Goal: Register for event/course

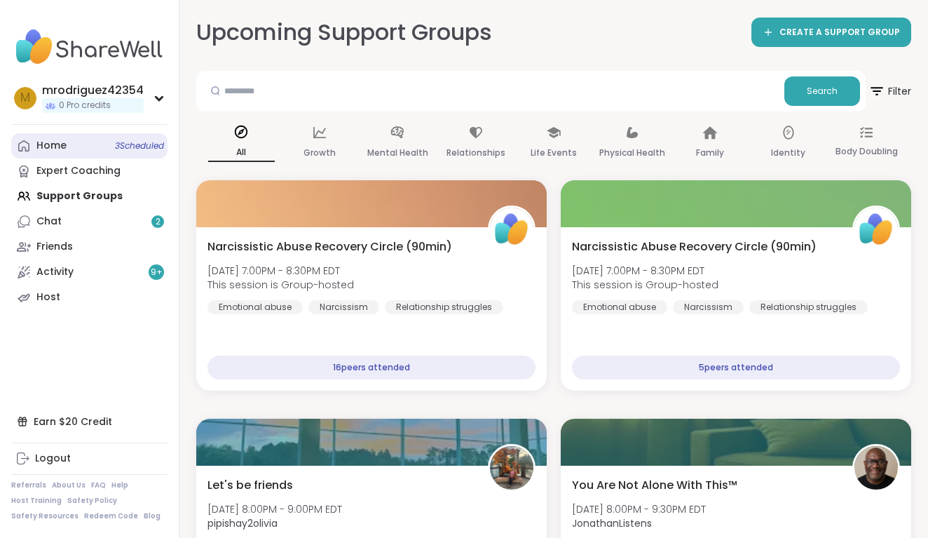
click at [119, 142] on span "3 Scheduled" at bounding box center [139, 145] width 49 height 11
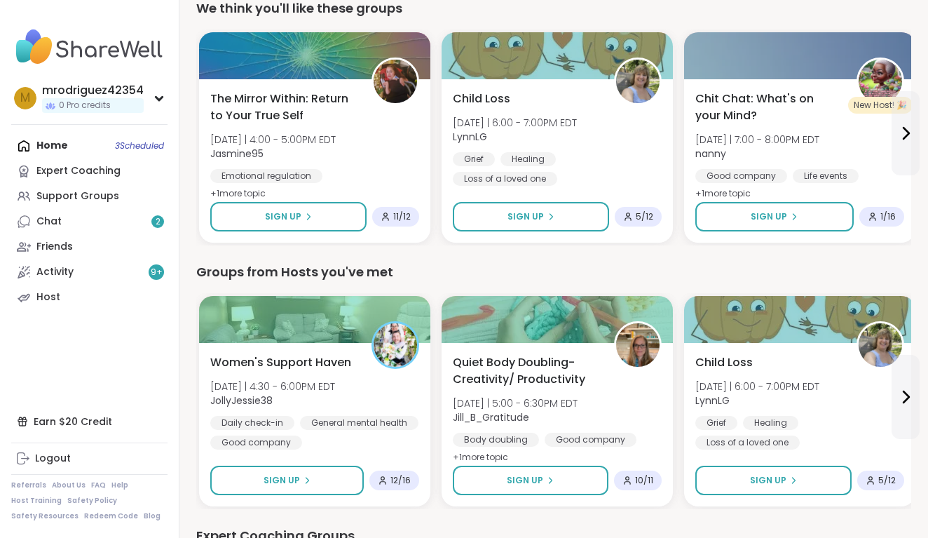
scroll to position [473, 0]
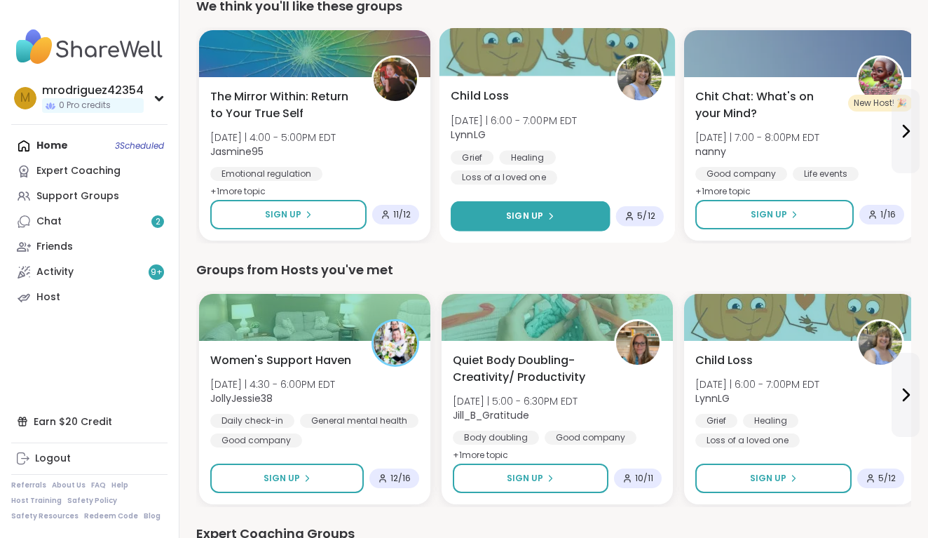
click at [537, 211] on span "Sign Up" at bounding box center [524, 216] width 37 height 13
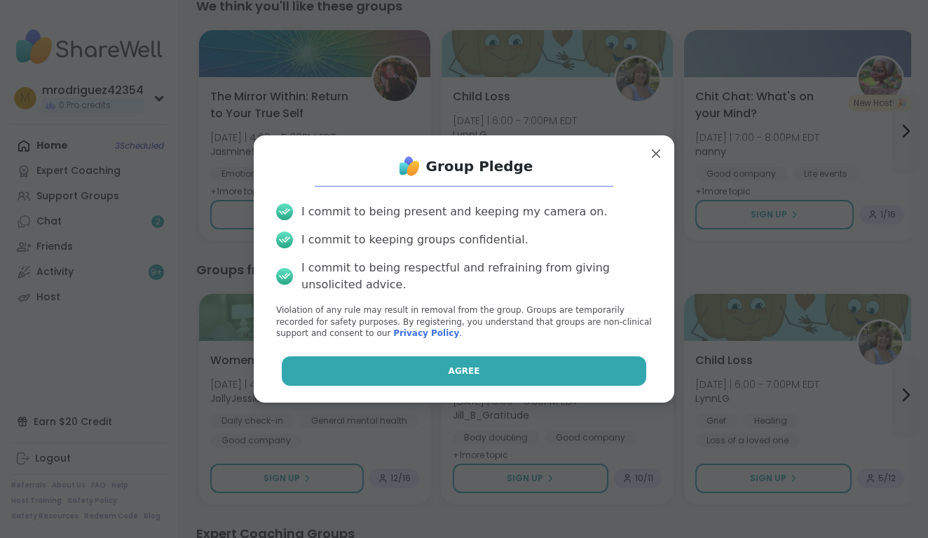
click at [452, 365] on span "Agree" at bounding box center [465, 371] width 32 height 13
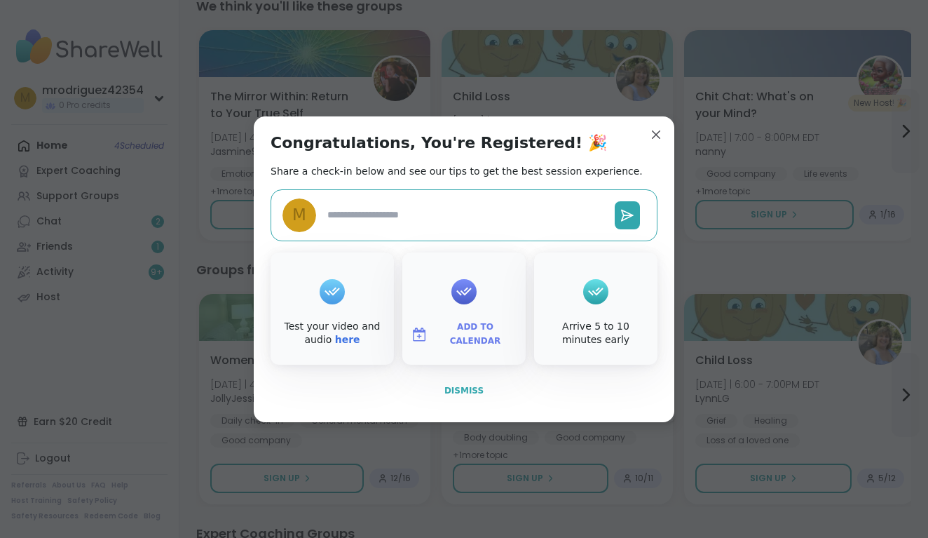
click at [466, 388] on span "Dismiss" at bounding box center [464, 391] width 39 height 10
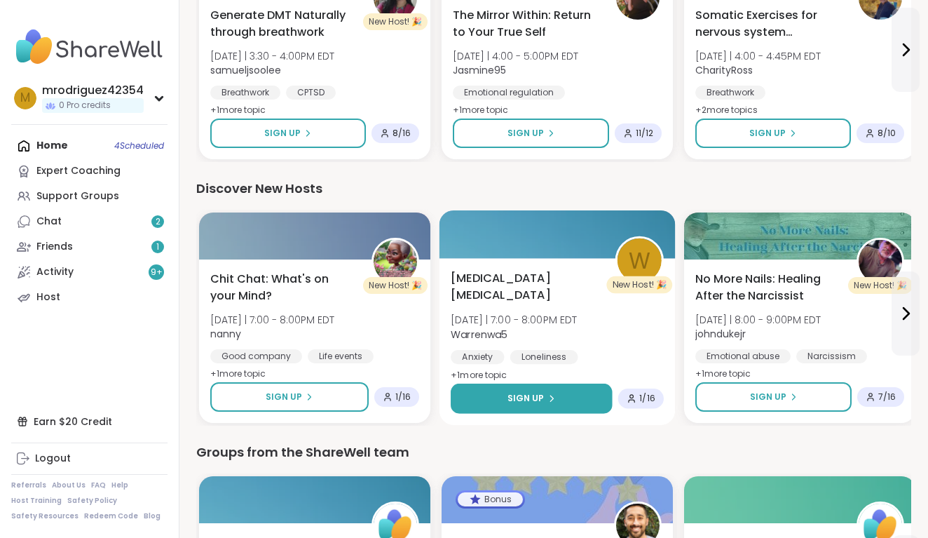
scroll to position [1576, 0]
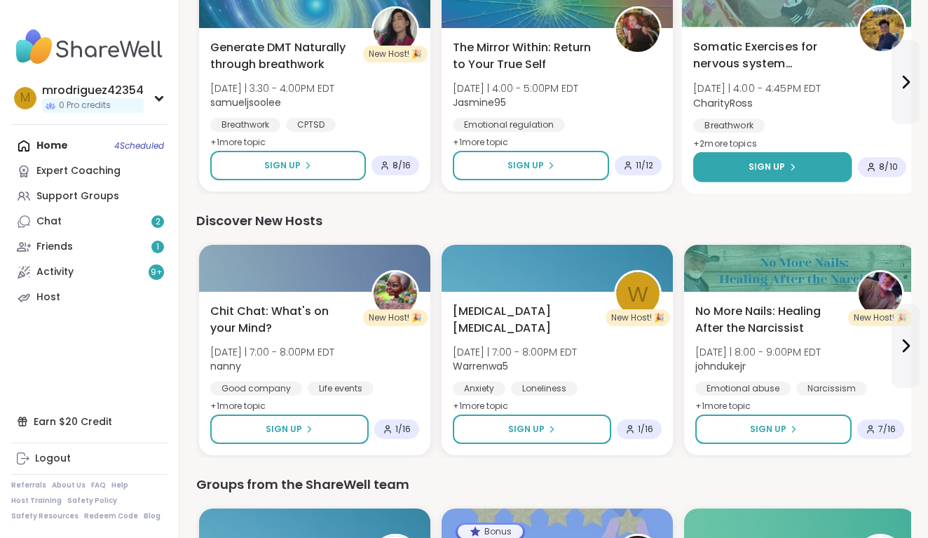
click at [785, 164] on div "Sign Up" at bounding box center [773, 167] width 48 height 13
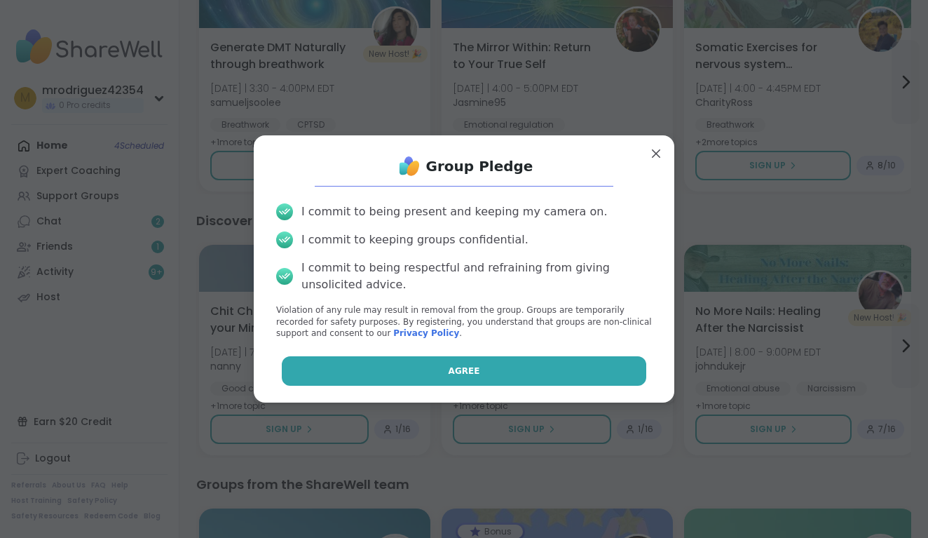
click at [453, 367] on span "Agree" at bounding box center [465, 371] width 32 height 13
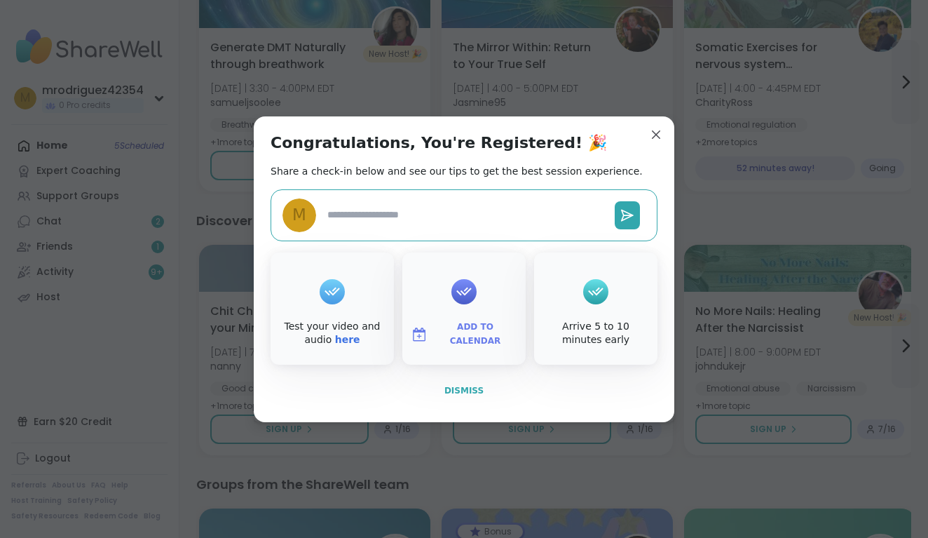
click at [457, 389] on span "Dismiss" at bounding box center [464, 391] width 39 height 10
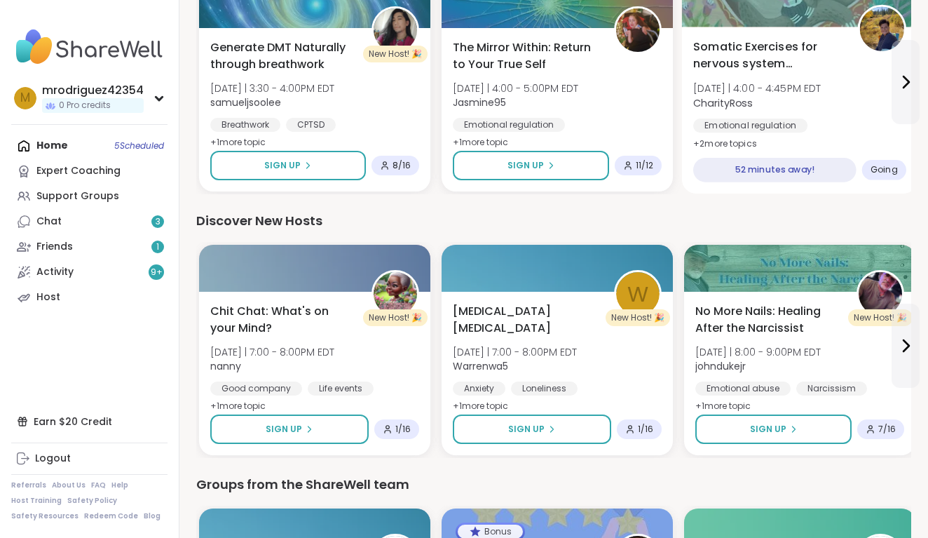
click at [704, 142] on span "+ 2 more topic s" at bounding box center [726, 142] width 64 height 11
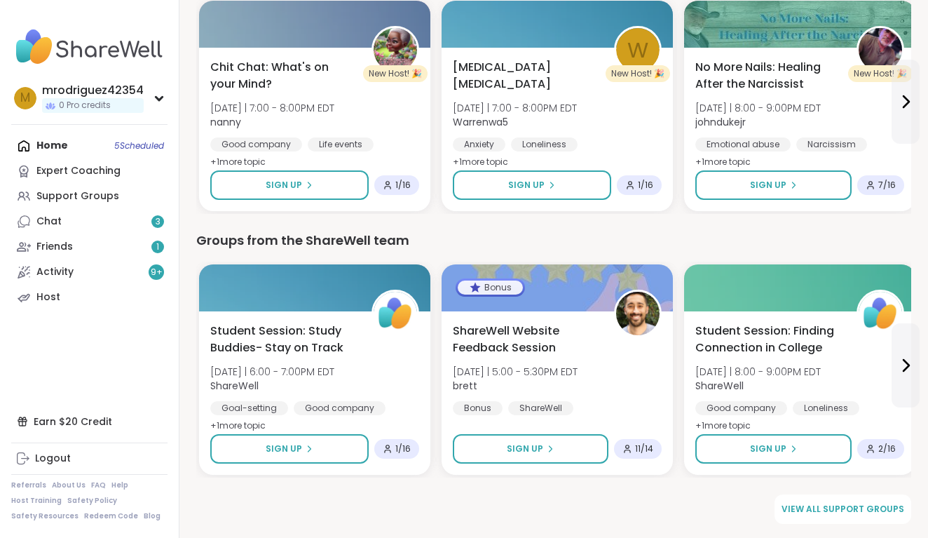
scroll to position [1820, 0]
click at [818, 506] on span "View all support groups" at bounding box center [843, 509] width 123 height 13
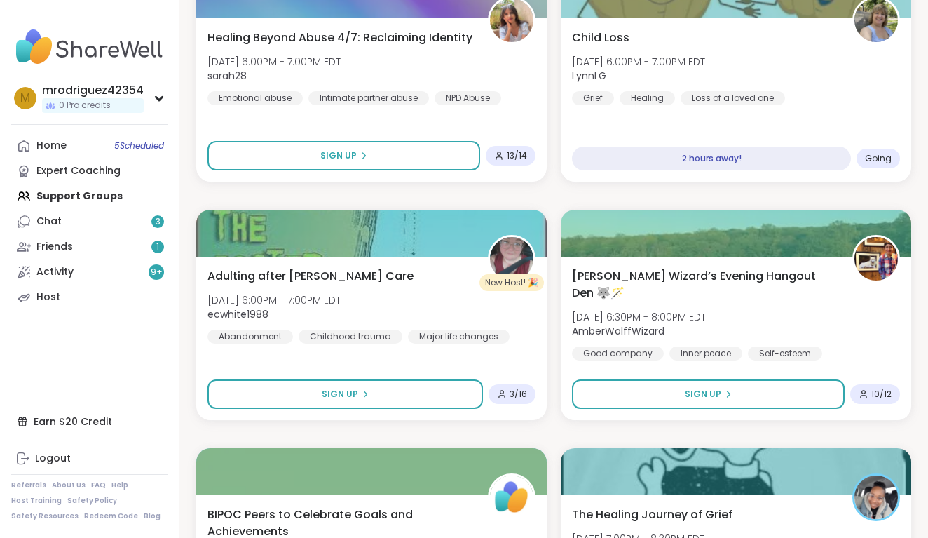
scroll to position [1879, 0]
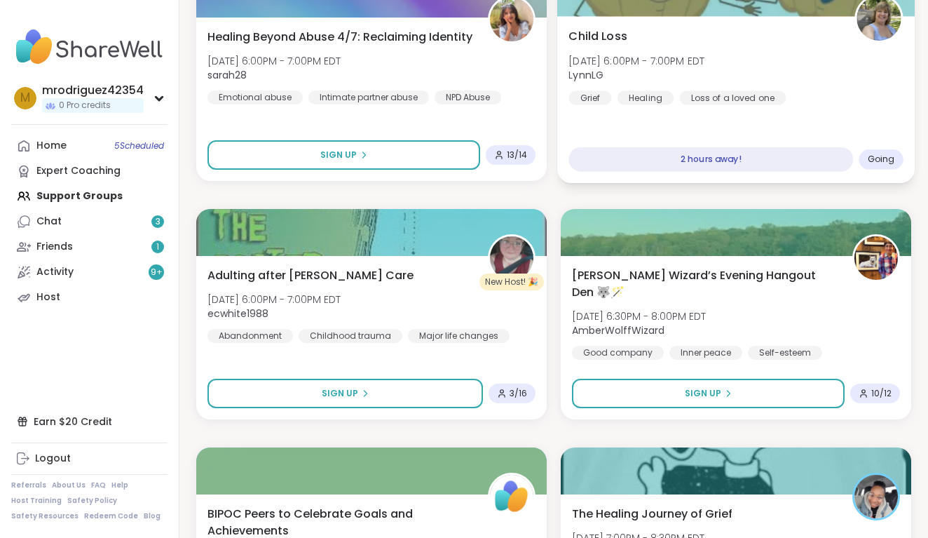
click at [881, 156] on span "Going" at bounding box center [881, 159] width 27 height 11
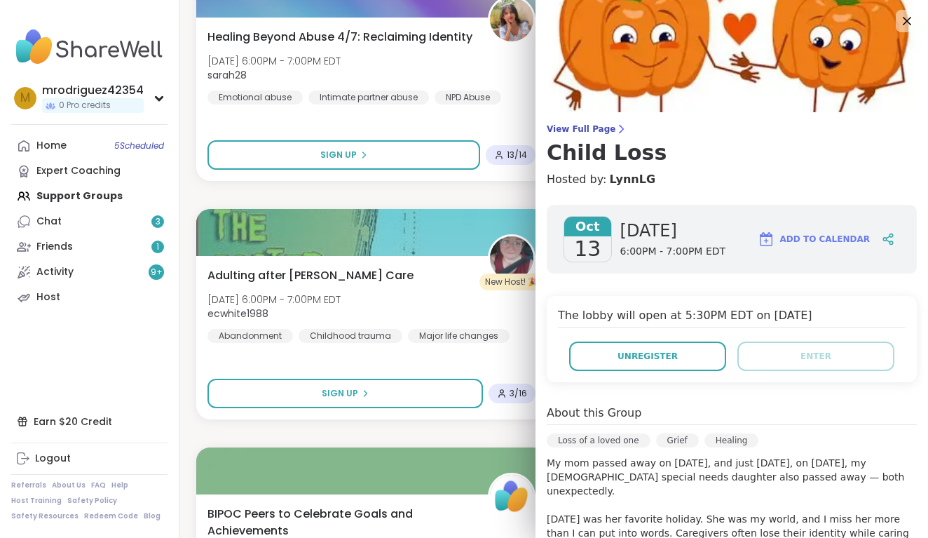
click at [856, 433] on div "About this Group Loss of a loved one Grief Healing My mom passed away on [DATE]…" at bounding box center [732, 496] width 370 height 183
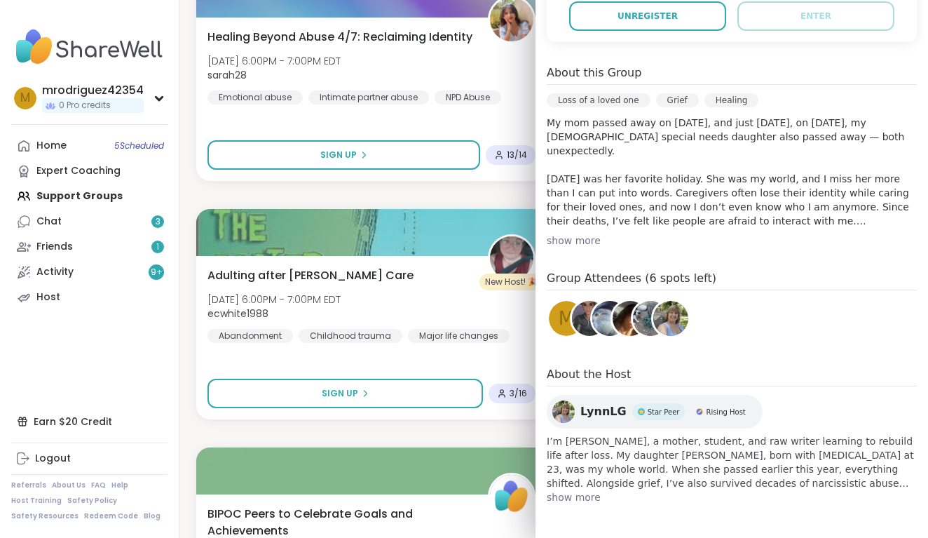
scroll to position [340, 0]
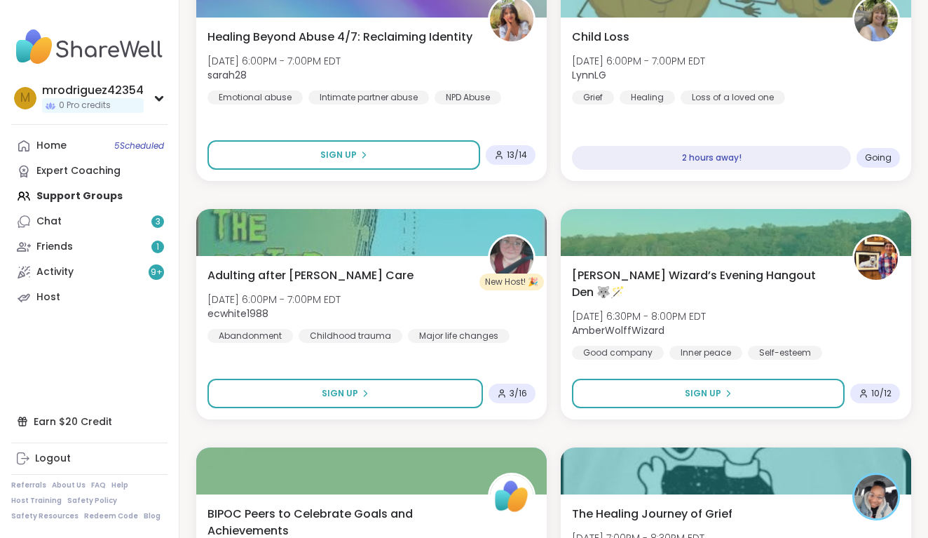
click at [189, 181] on div "Upcoming Support Groups CREATE A SUPPORT GROUP Search Filter All Growth Mental …" at bounding box center [554, 364] width 749 height 4487
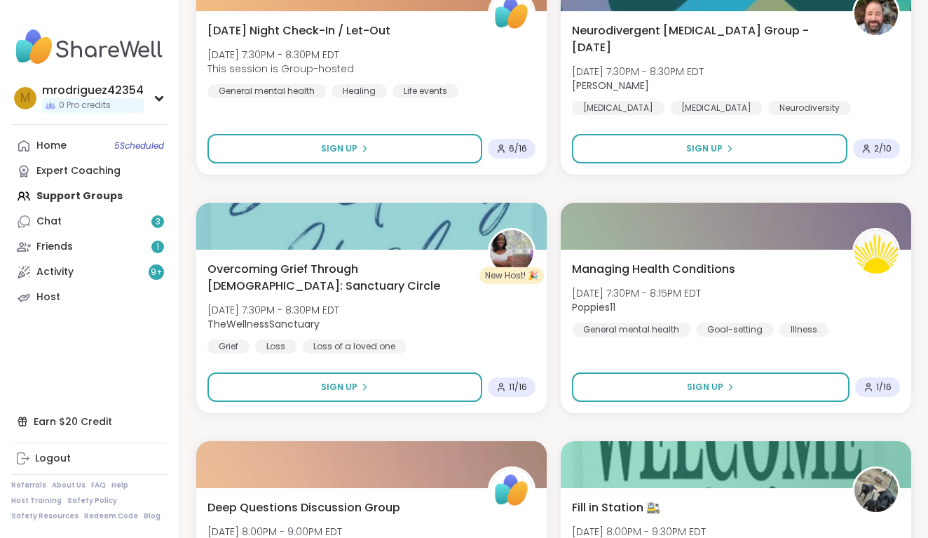
scroll to position [3078, 0]
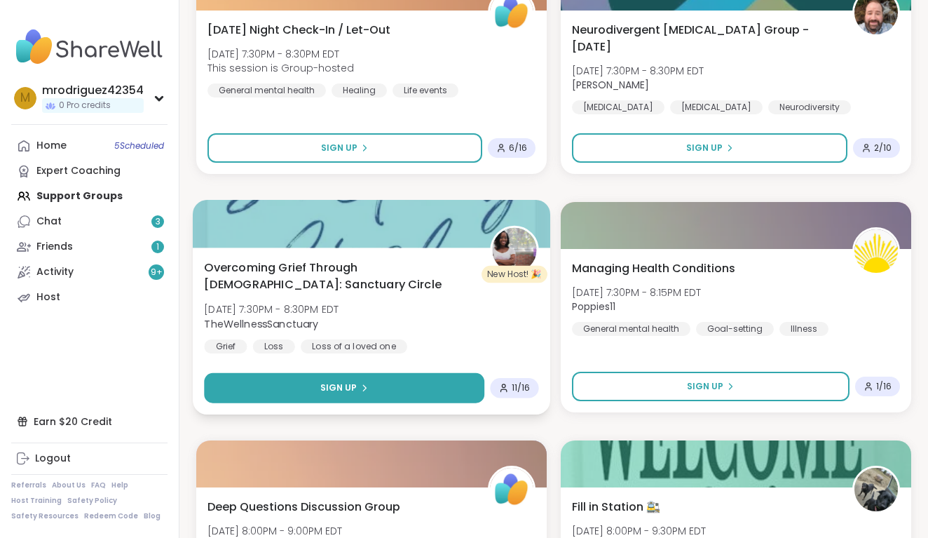
click at [328, 382] on span "Sign Up" at bounding box center [338, 387] width 37 height 13
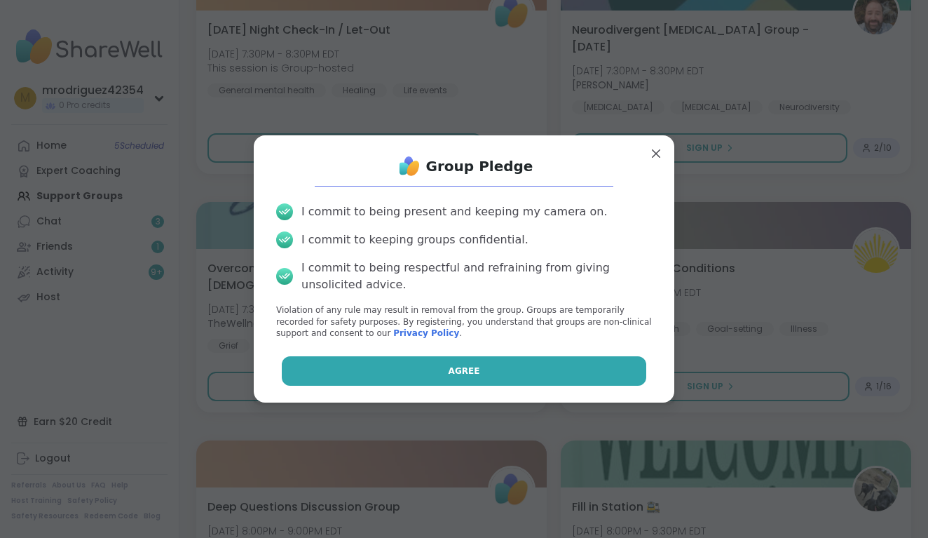
click at [410, 359] on button "Agree" at bounding box center [464, 370] width 365 height 29
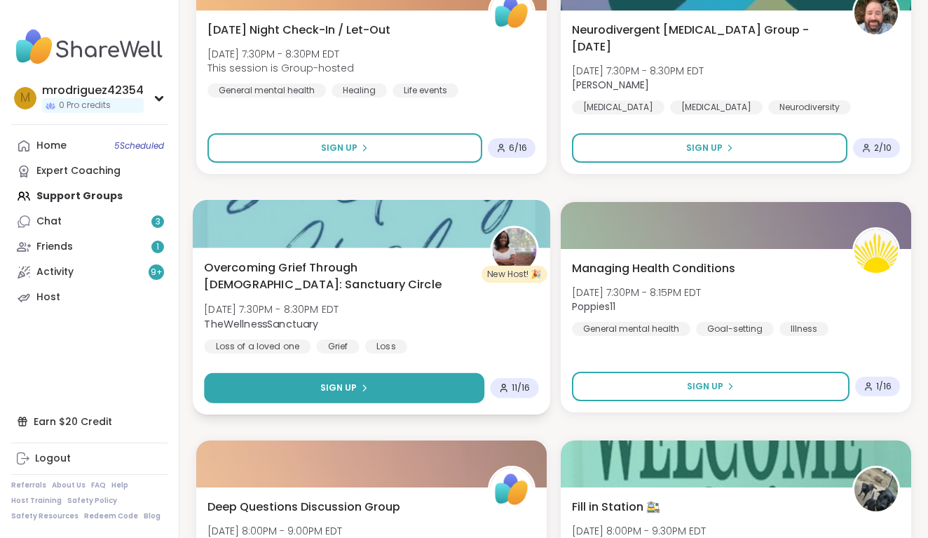
click at [394, 384] on button "Sign Up" at bounding box center [344, 388] width 281 height 30
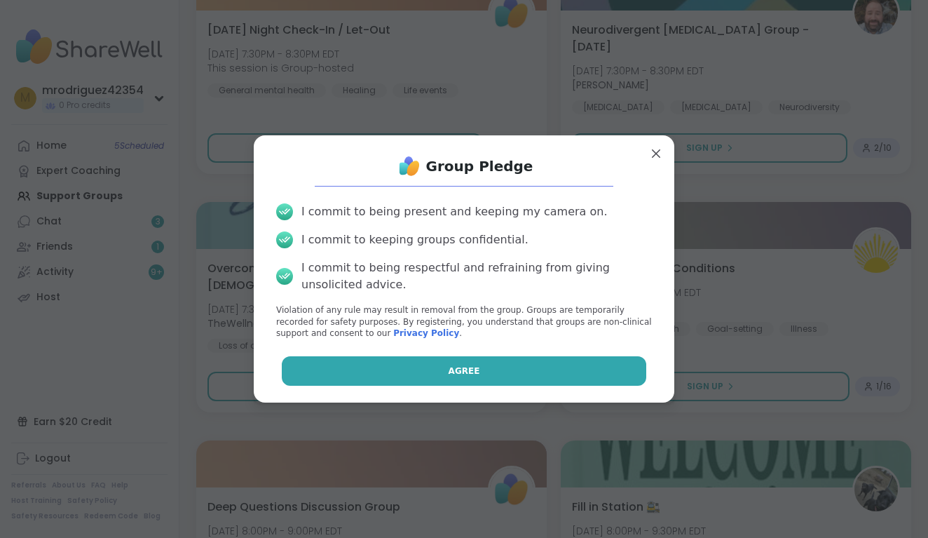
click at [449, 362] on button "Agree" at bounding box center [464, 370] width 365 height 29
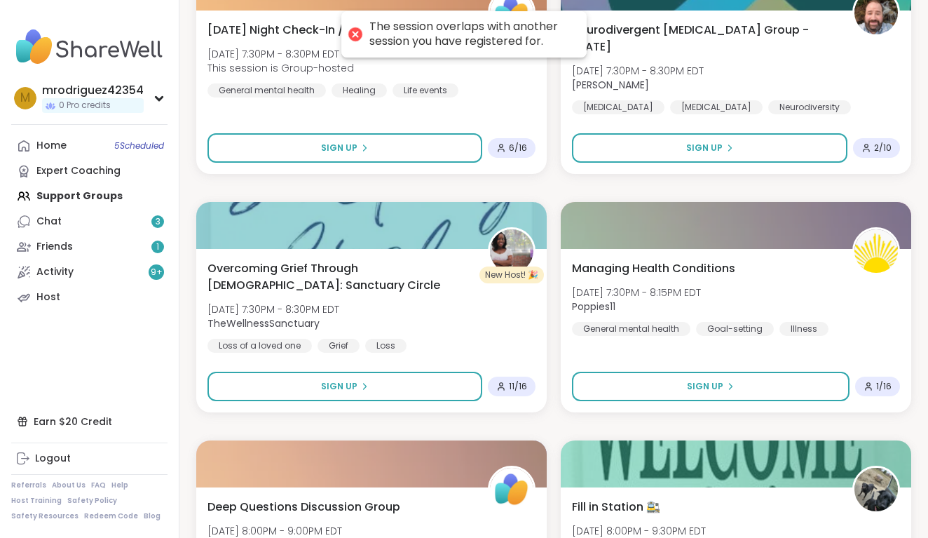
click at [355, 29] on div at bounding box center [356, 35] width 20 height 20
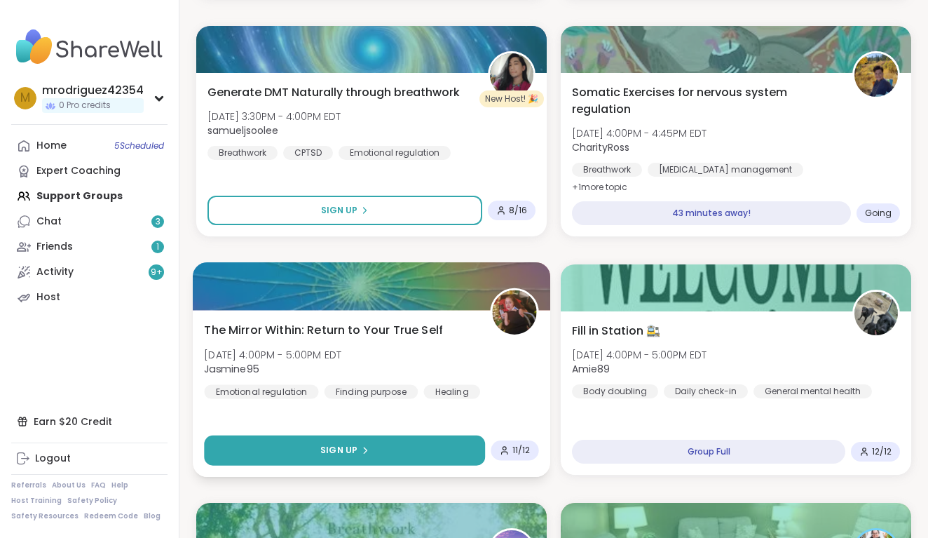
scroll to position [626, 0]
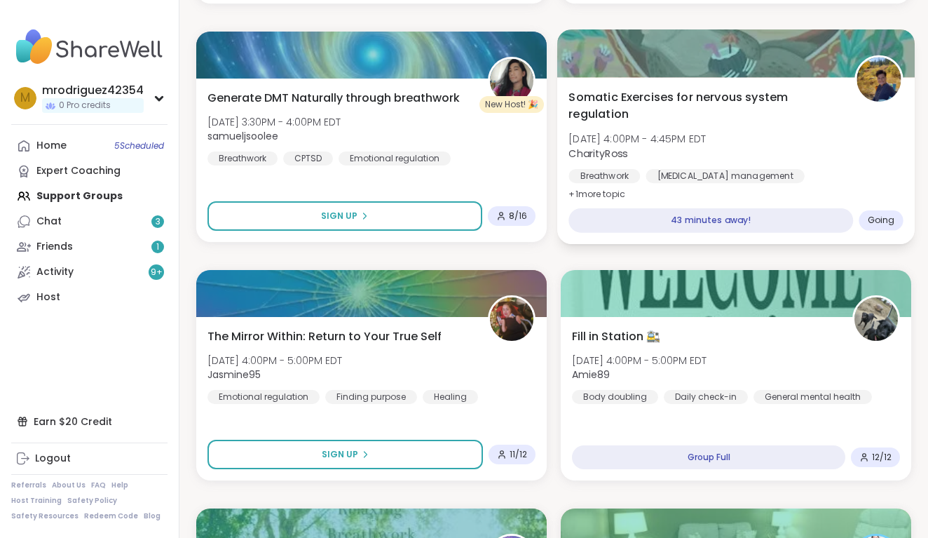
click at [877, 219] on span "Going" at bounding box center [881, 220] width 27 height 11
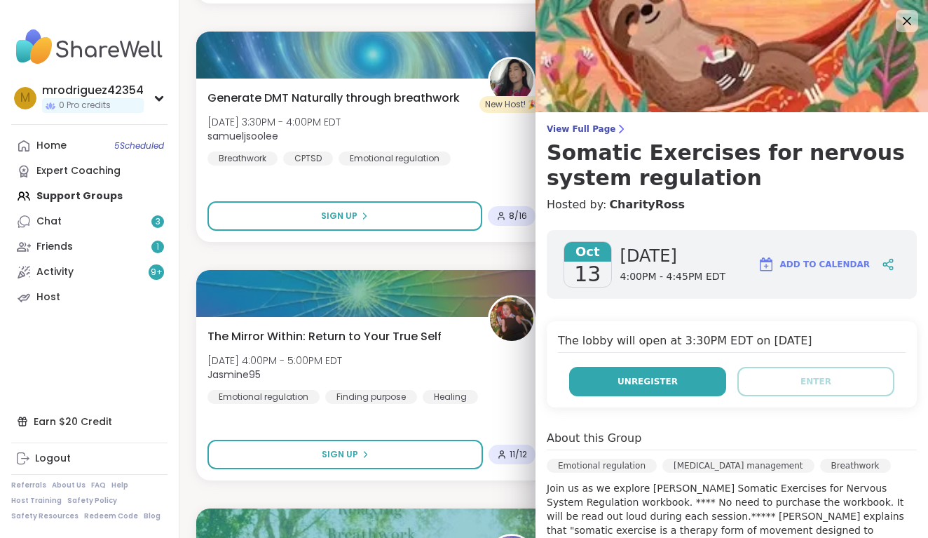
click at [624, 377] on span "Unregister" at bounding box center [648, 381] width 60 height 13
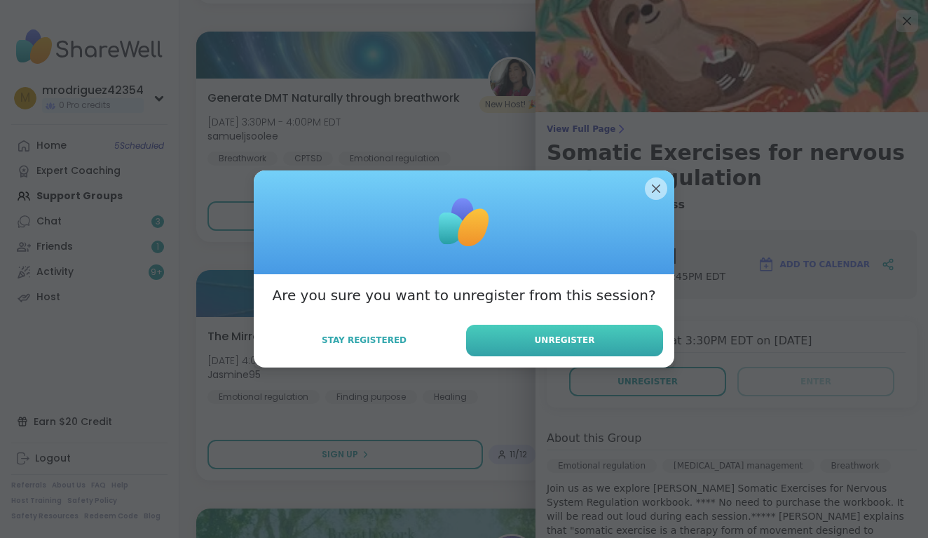
click at [572, 329] on button "Unregister" at bounding box center [564, 341] width 197 height 32
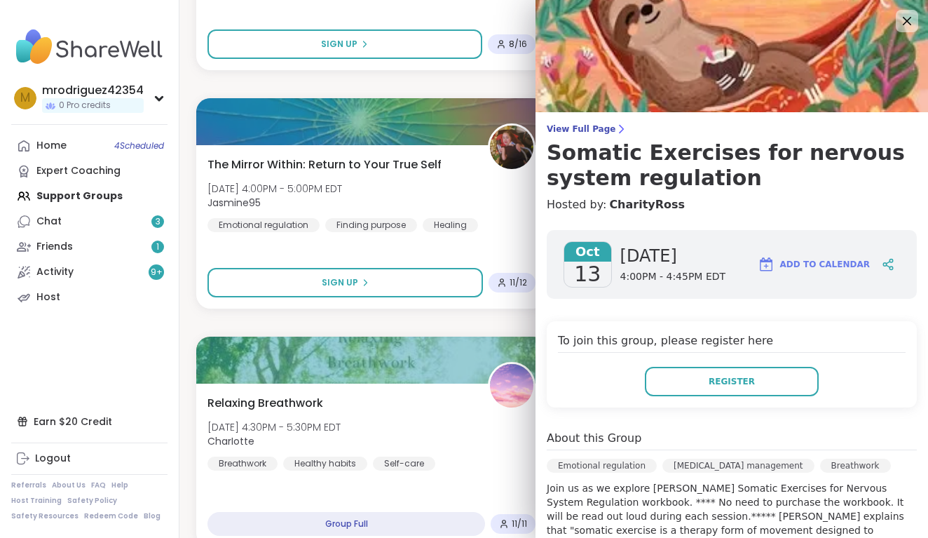
scroll to position [799, 0]
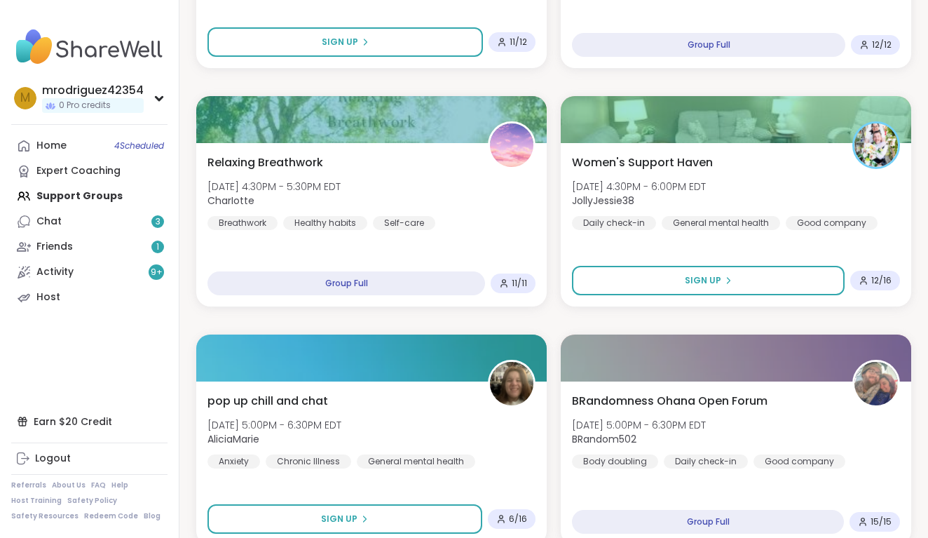
scroll to position [1046, 0]
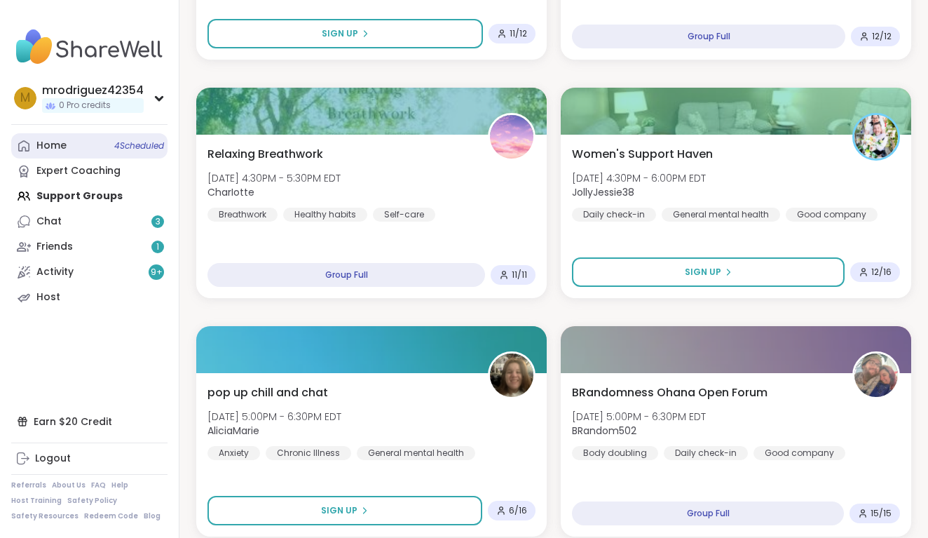
click at [51, 144] on div "Home 4 Scheduled" at bounding box center [51, 146] width 30 height 14
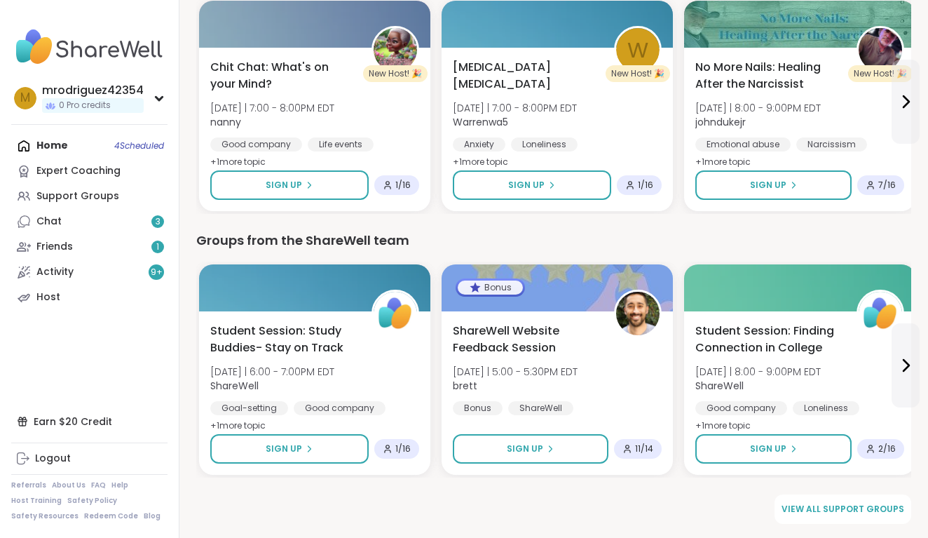
scroll to position [1820, 0]
click at [820, 501] on link "View all support groups" at bounding box center [843, 508] width 137 height 29
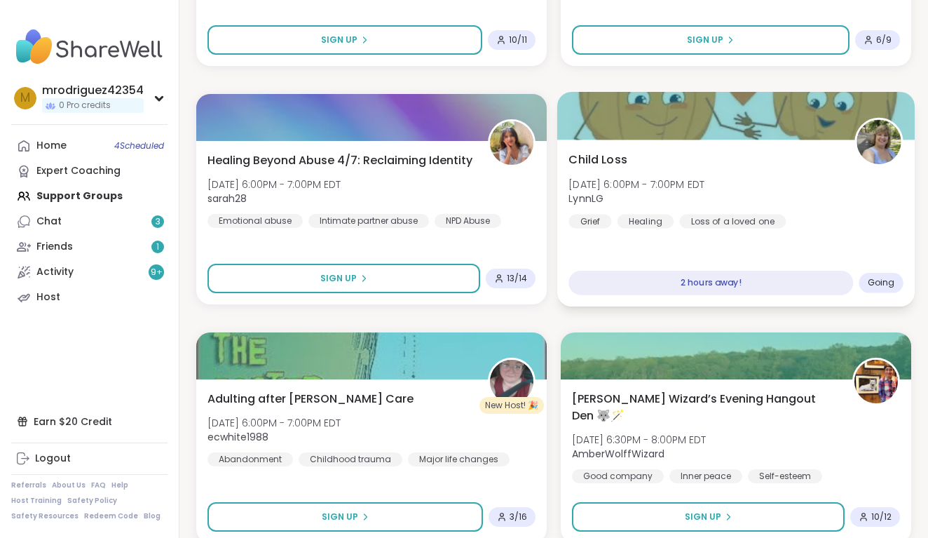
scroll to position [1756, 0]
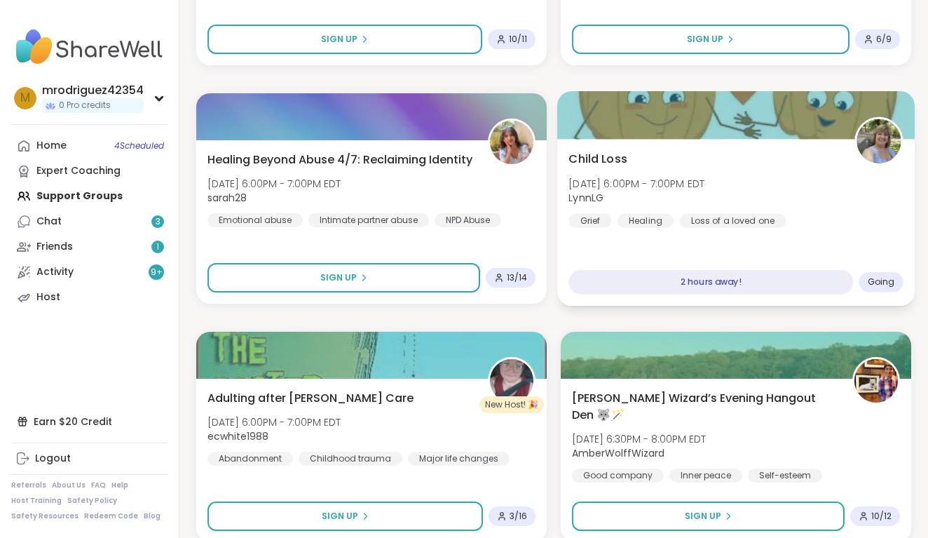
click at [877, 281] on span "Going" at bounding box center [881, 281] width 27 height 11
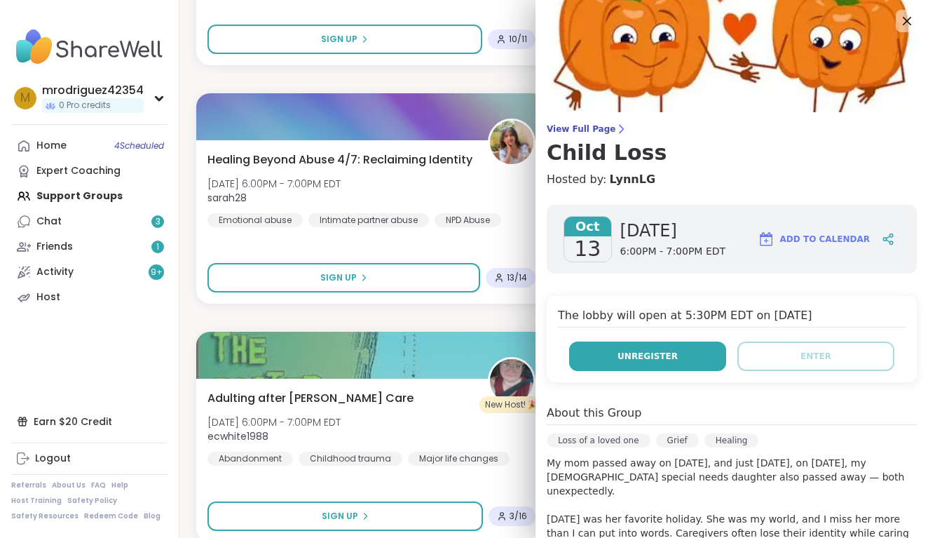
click at [647, 354] on span "Unregister" at bounding box center [648, 356] width 60 height 13
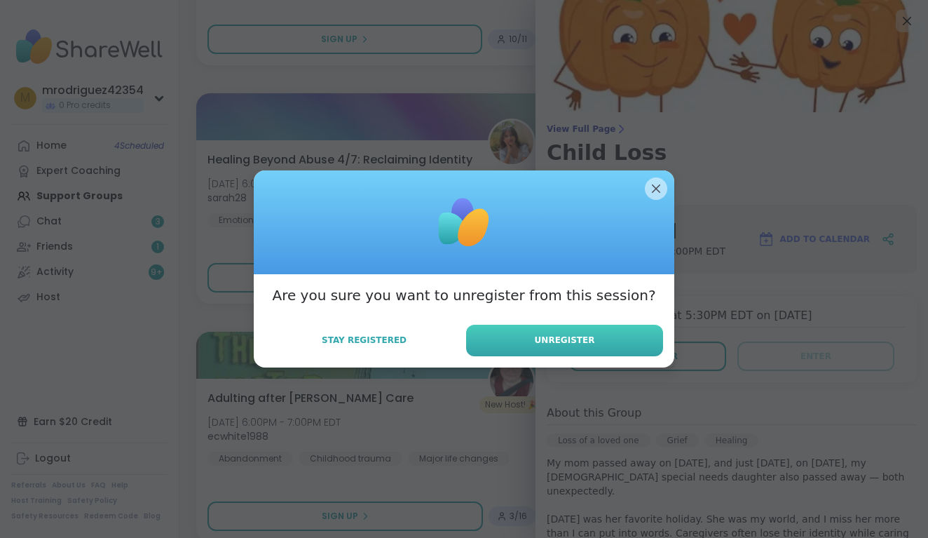
click at [600, 346] on button "Unregister" at bounding box center [564, 341] width 197 height 32
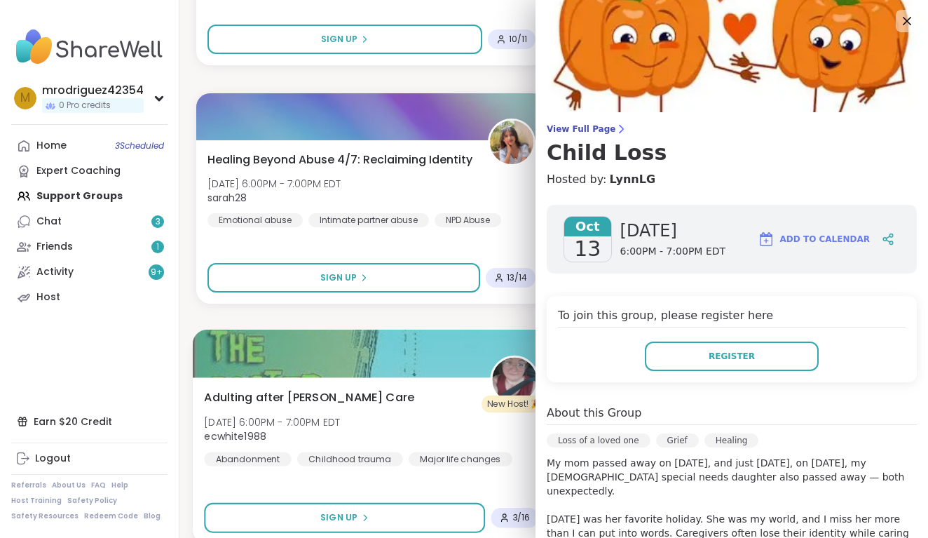
click at [416, 410] on div "Adulting after [PERSON_NAME] Care [DATE] 6:00PM - 7:00PM EDT ecwhite1988 Abando…" at bounding box center [371, 426] width 335 height 77
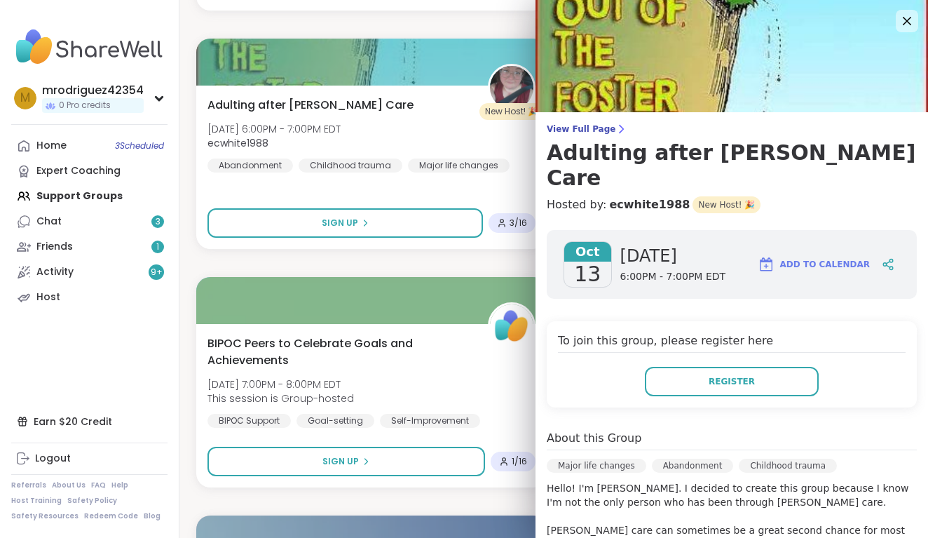
scroll to position [2055, 0]
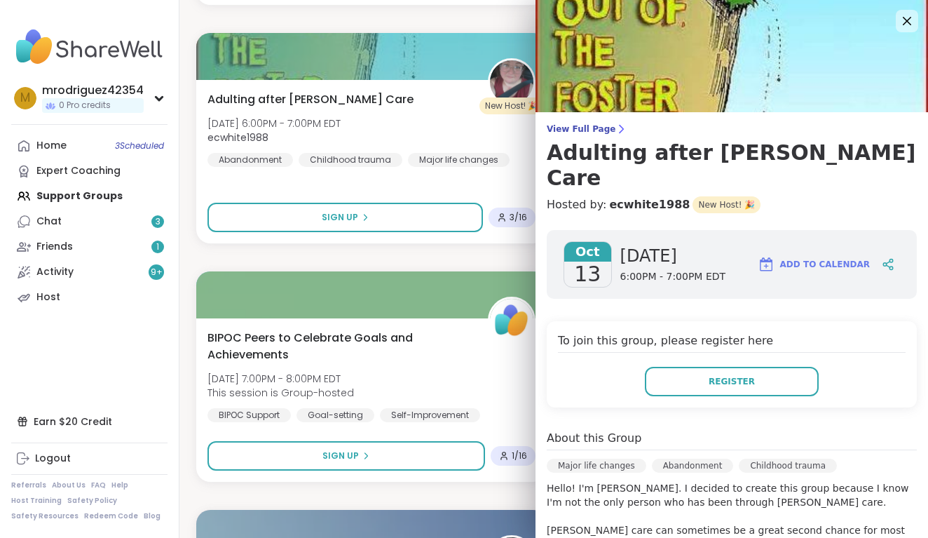
click at [855, 332] on h4 "To join this group, please register here" at bounding box center [732, 342] width 348 height 20
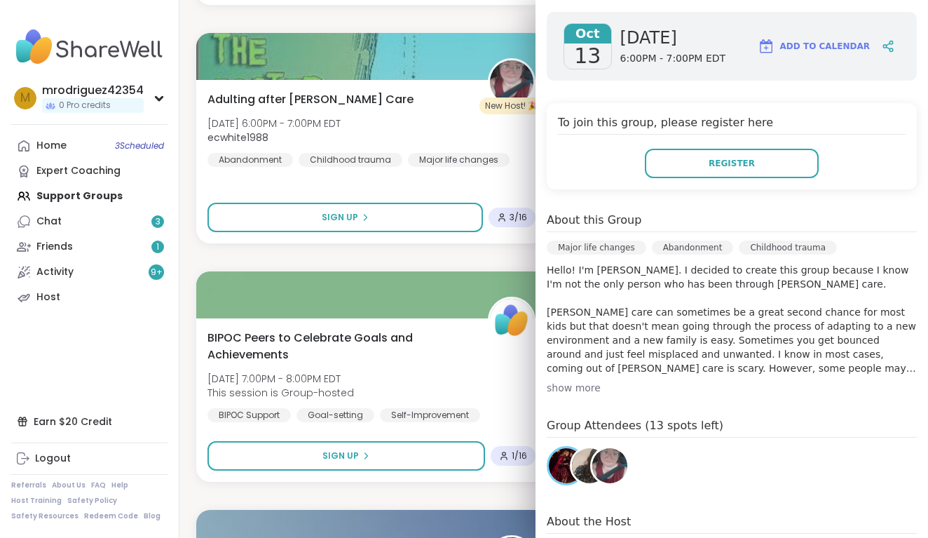
scroll to position [222, 0]
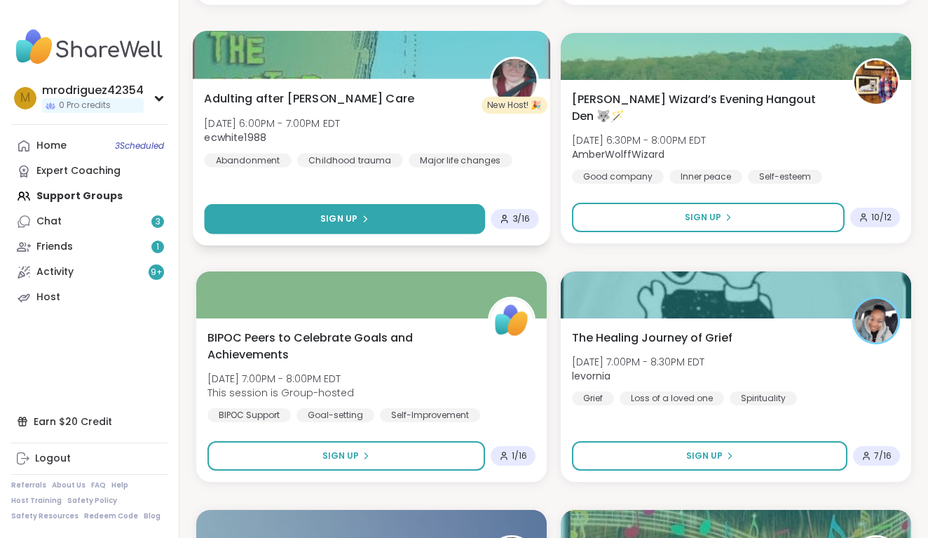
click at [377, 224] on button "Sign Up" at bounding box center [344, 219] width 281 height 30
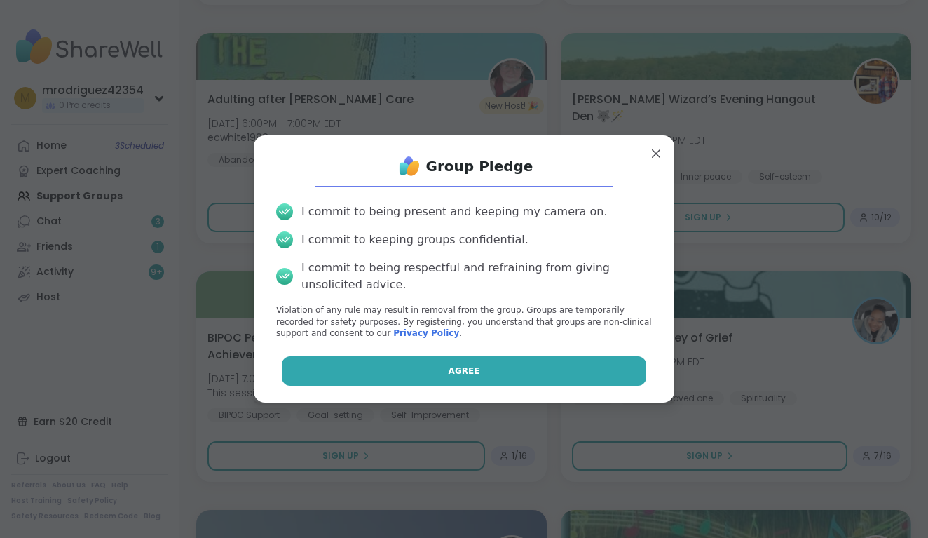
click at [464, 365] on span "Agree" at bounding box center [465, 371] width 32 height 13
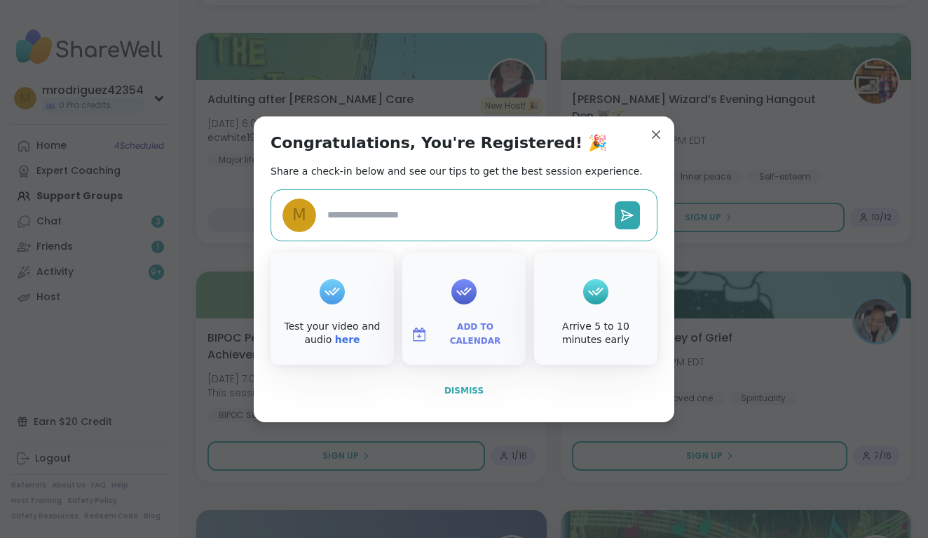
click at [455, 389] on span "Dismiss" at bounding box center [464, 391] width 39 height 10
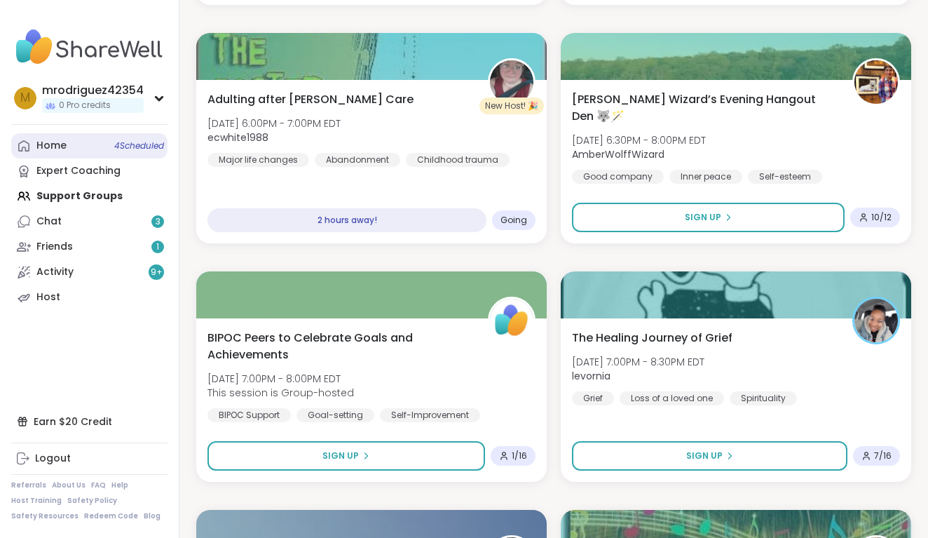
click at [131, 144] on span "4 Scheduled" at bounding box center [139, 145] width 50 height 11
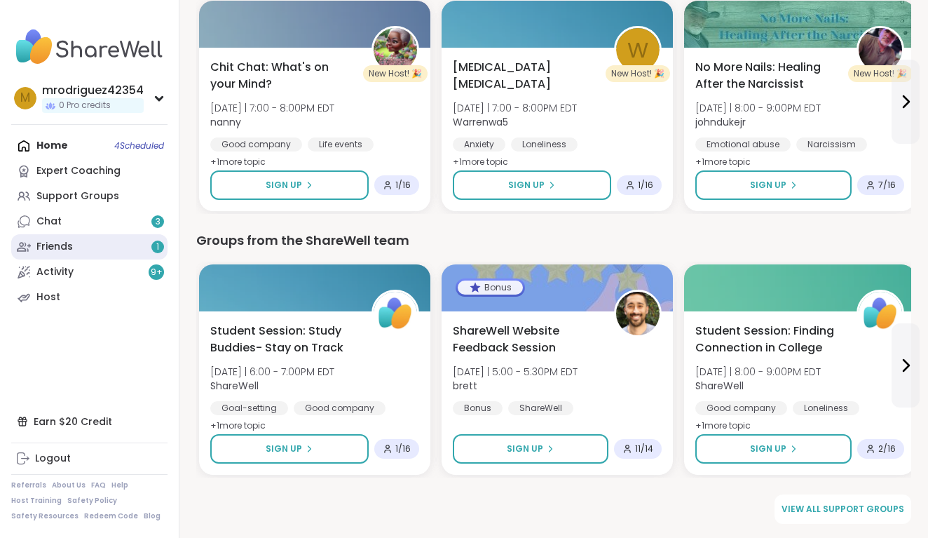
scroll to position [1820, 0]
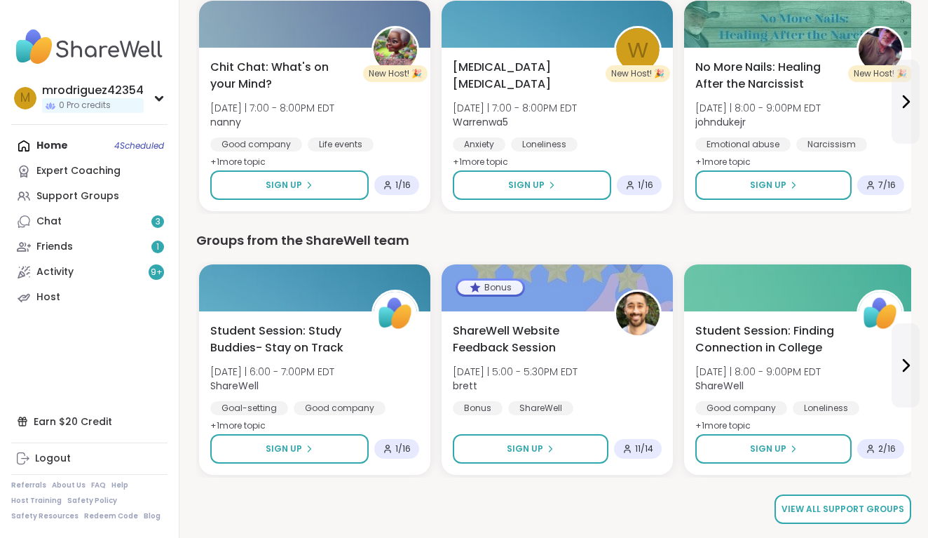
click at [866, 506] on span "View all support groups" at bounding box center [843, 509] width 123 height 13
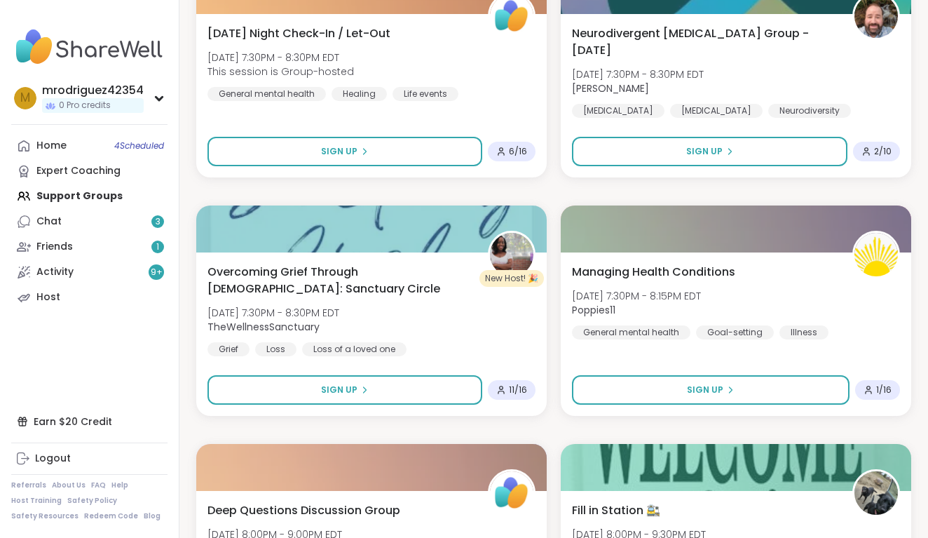
scroll to position [3076, 0]
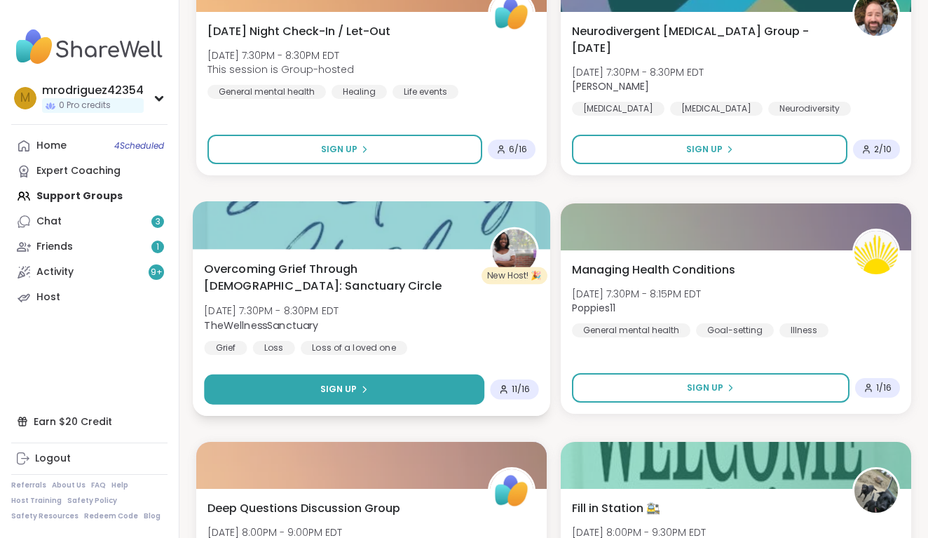
click at [328, 386] on span "Sign Up" at bounding box center [338, 389] width 37 height 13
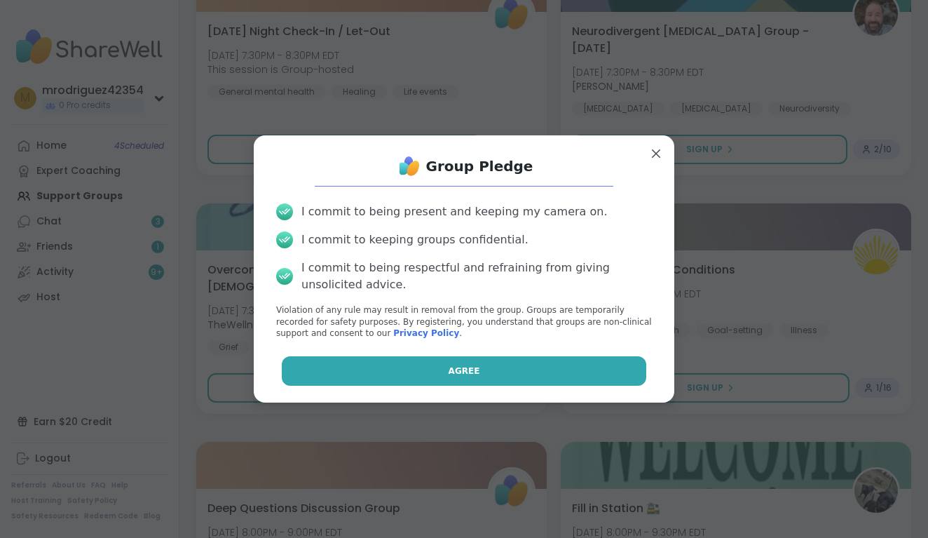
click at [444, 365] on button "Agree" at bounding box center [464, 370] width 365 height 29
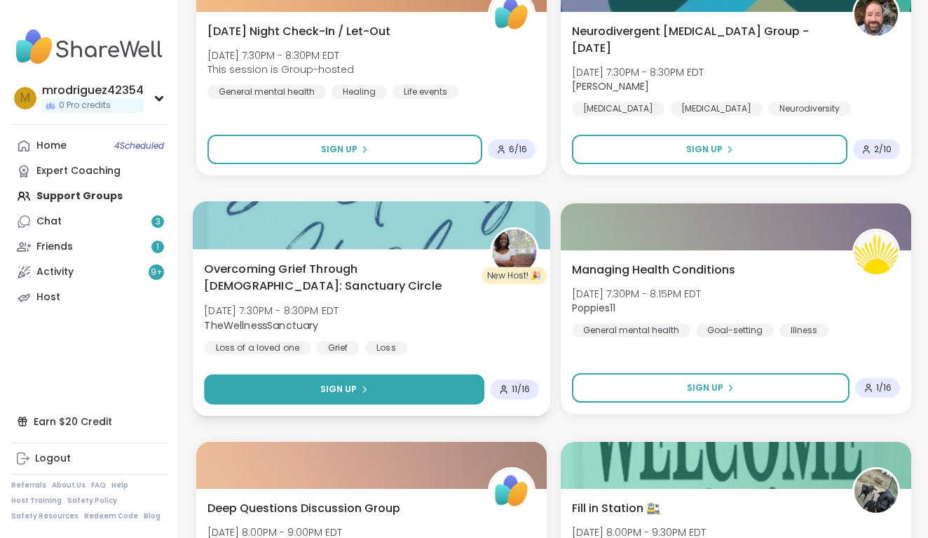
click at [372, 389] on button "Sign Up" at bounding box center [344, 389] width 281 height 30
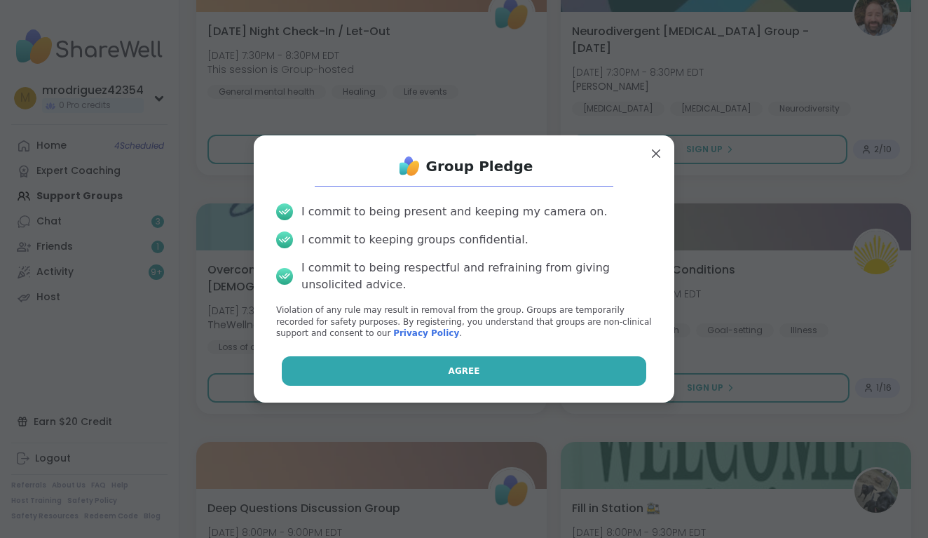
click at [429, 367] on button "Agree" at bounding box center [464, 370] width 365 height 29
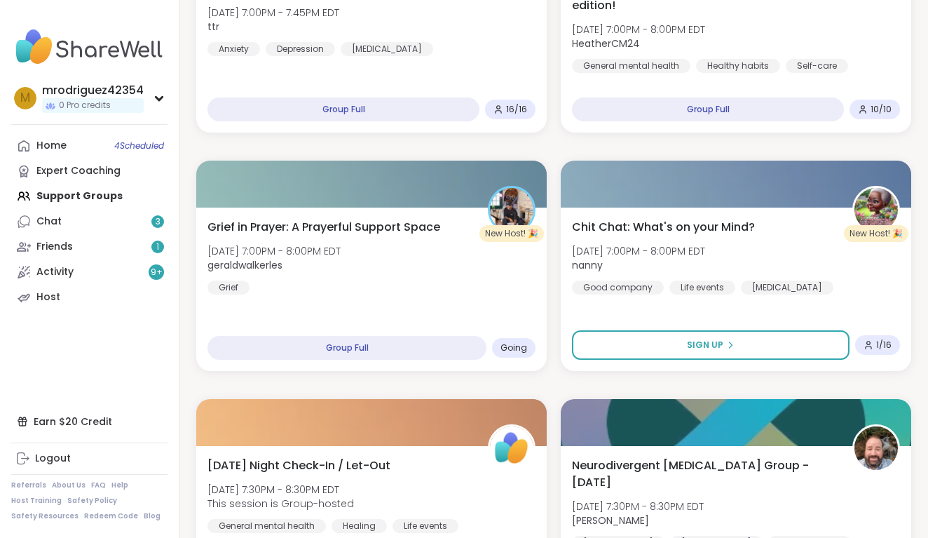
scroll to position [2642, 0]
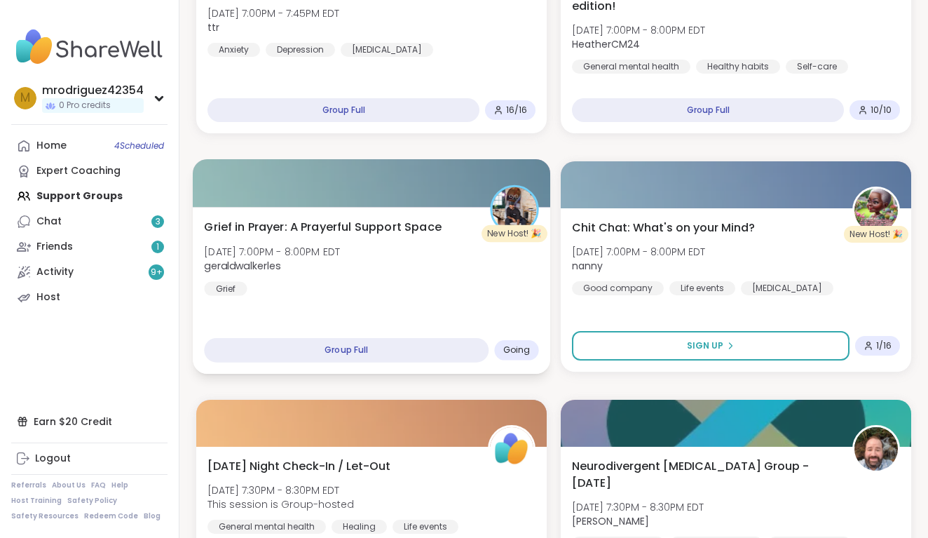
click at [515, 344] on span "Going" at bounding box center [517, 349] width 27 height 11
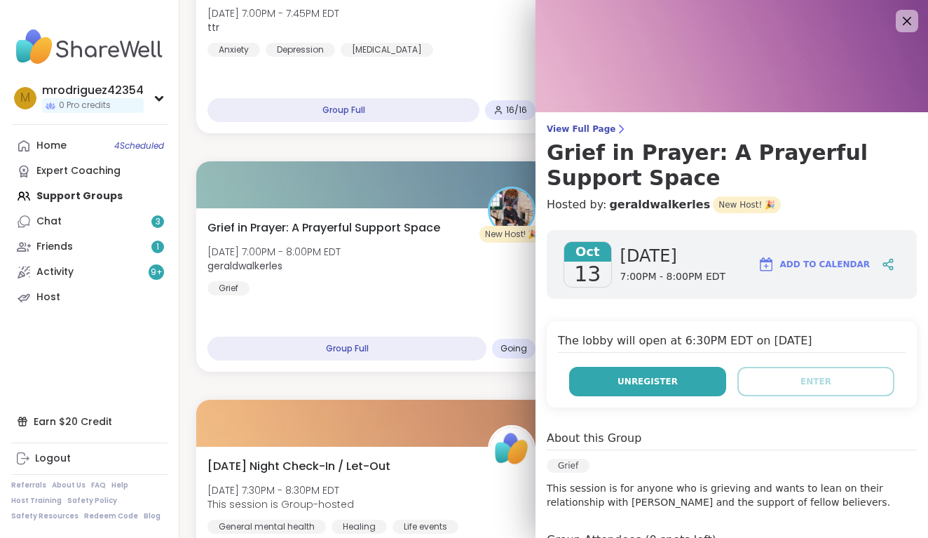
click at [639, 381] on span "Unregister" at bounding box center [648, 381] width 60 height 13
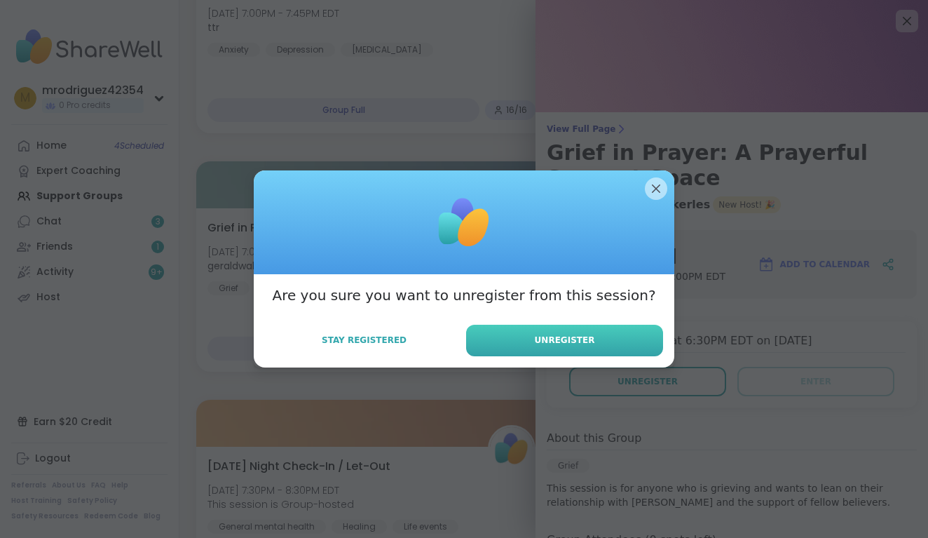
click at [586, 342] on span "Unregister" at bounding box center [565, 340] width 60 height 13
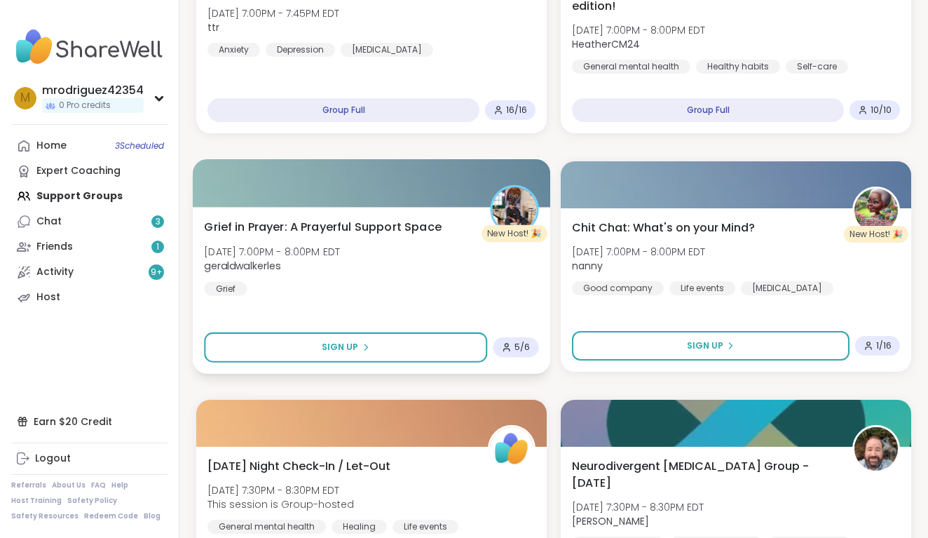
click at [455, 289] on div "Grief in Prayer: A Prayerful Support Space [DATE] 7:00PM - 8:00PM [PERSON_NAME]" at bounding box center [371, 256] width 335 height 77
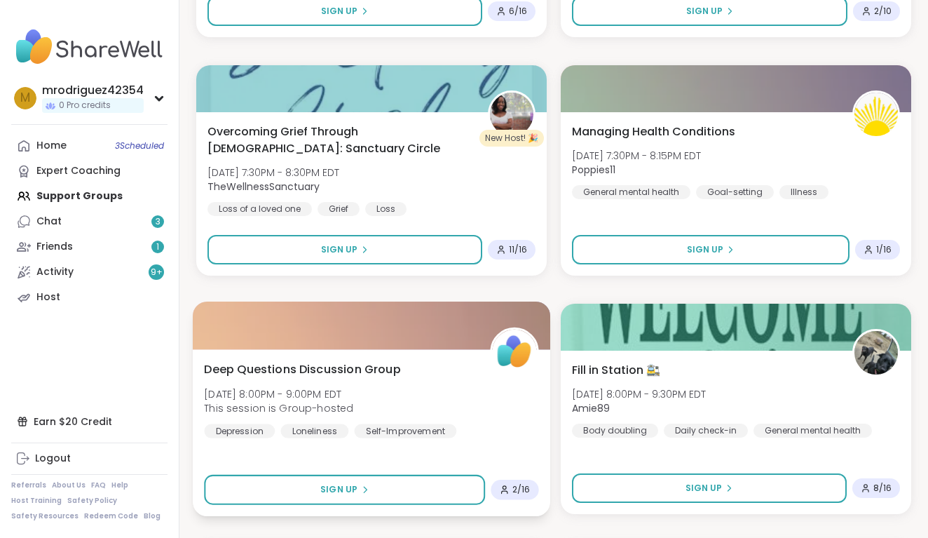
scroll to position [3204, 0]
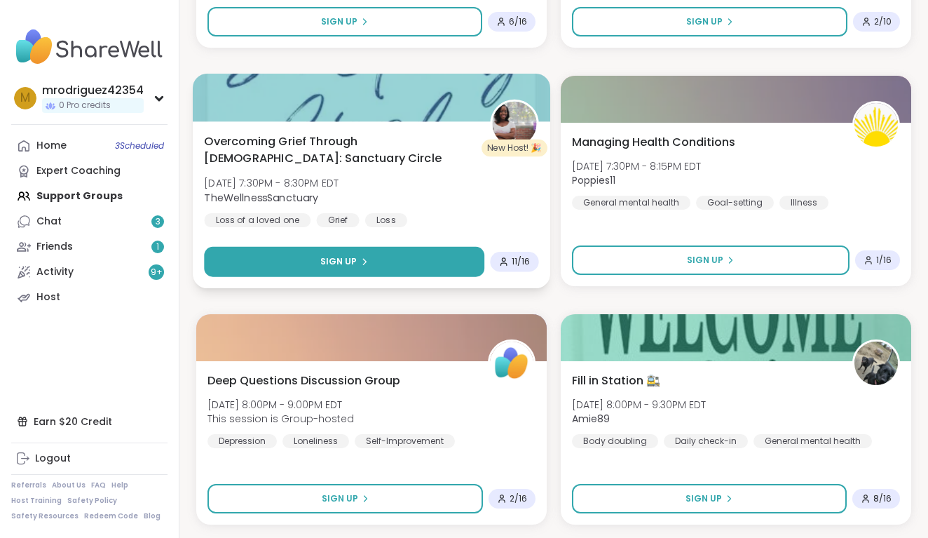
click at [327, 259] on span "Sign Up" at bounding box center [338, 261] width 37 height 13
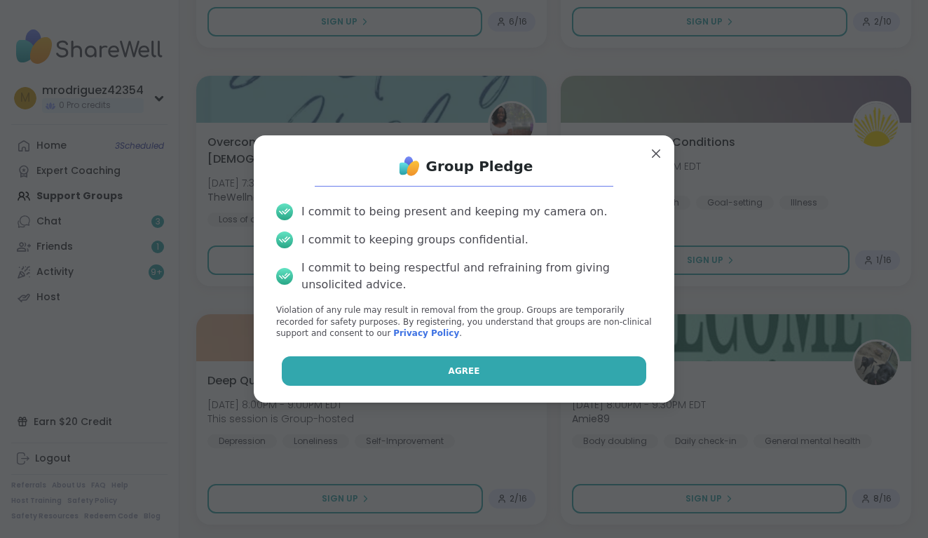
click at [461, 366] on span "Agree" at bounding box center [465, 371] width 32 height 13
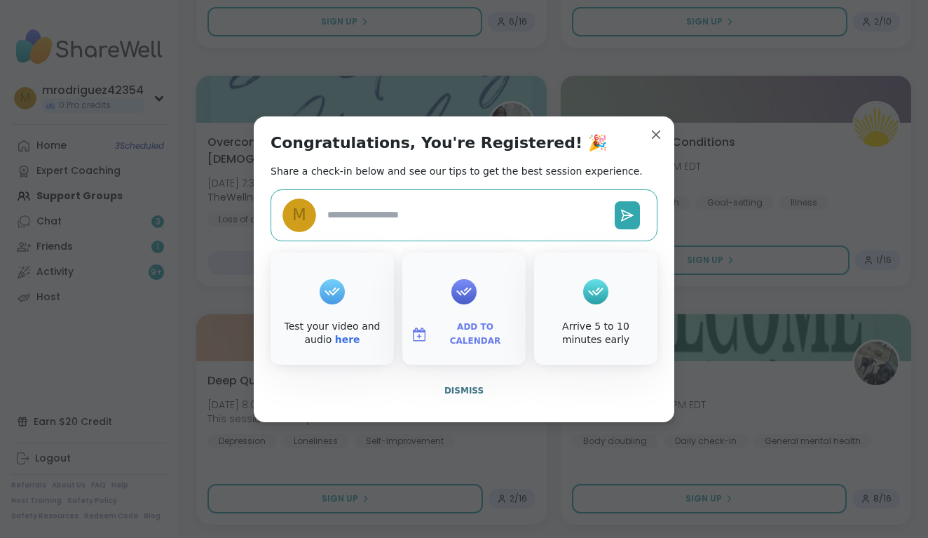
type textarea "*"
click at [462, 387] on span "Dismiss" at bounding box center [464, 391] width 39 height 10
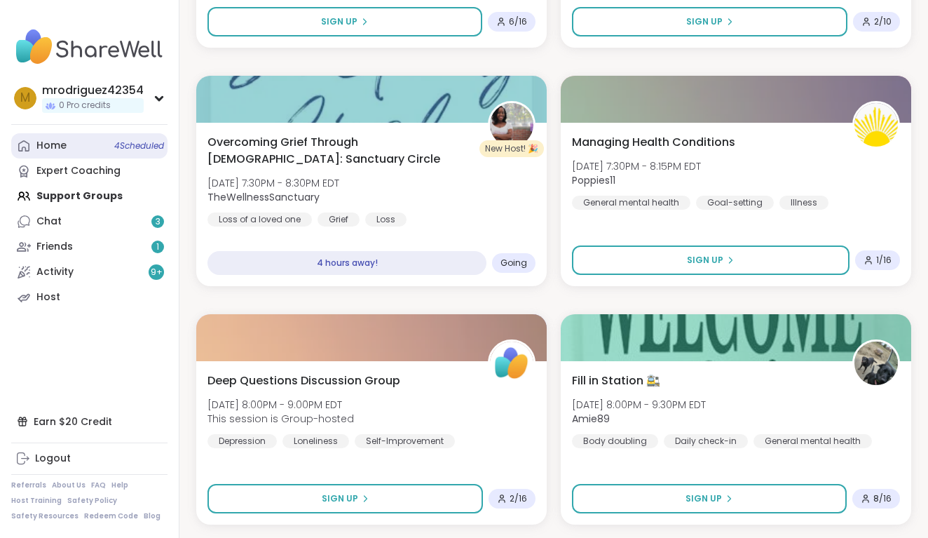
click at [126, 140] on span "4 Scheduled" at bounding box center [139, 145] width 50 height 11
